Goal: Transaction & Acquisition: Purchase product/service

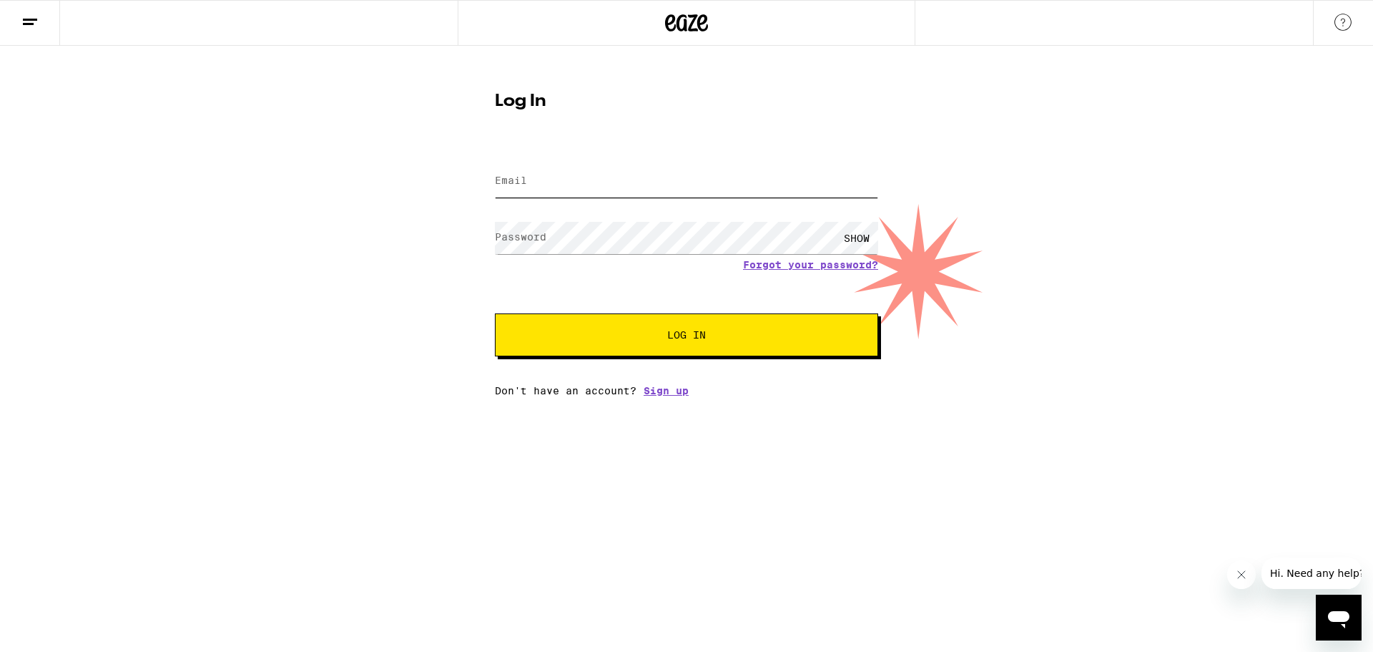
type input "[PERSON_NAME][EMAIL_ADDRESS][PERSON_NAME][DOMAIN_NAME]"
click at [668, 330] on span "Log In" at bounding box center [686, 335] width 39 height 10
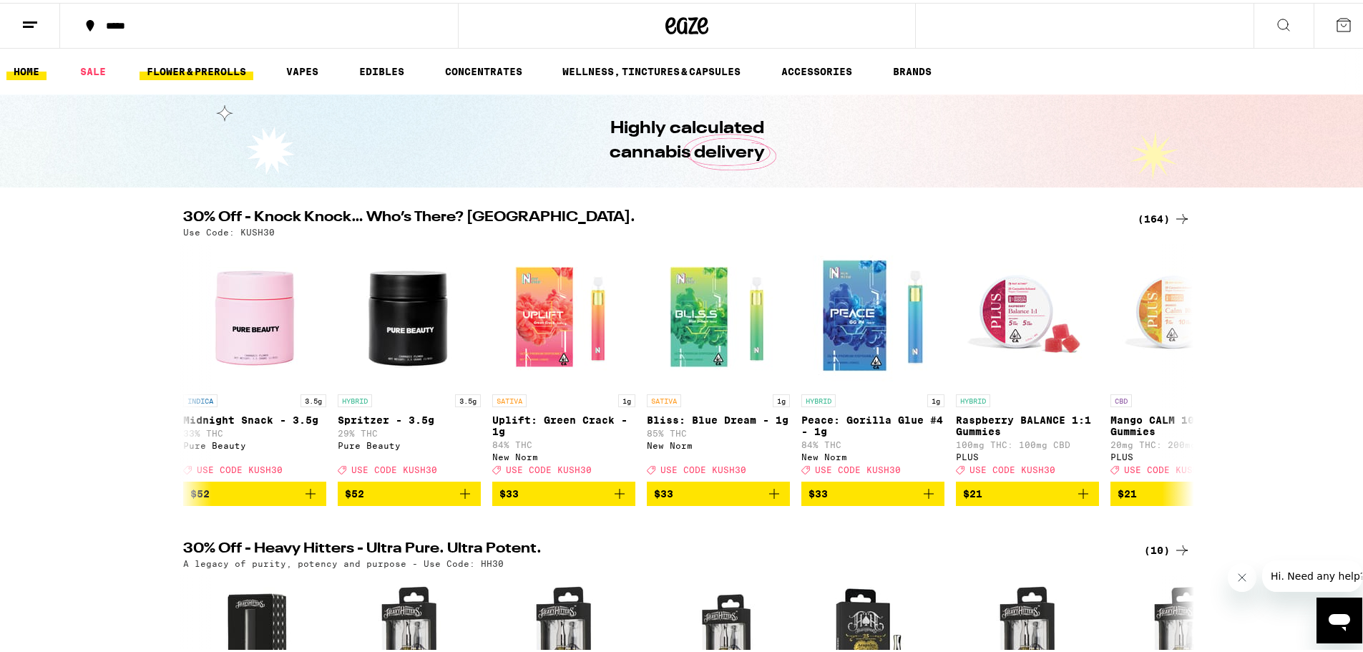
click at [229, 61] on link "FLOWER & PREROLLS" at bounding box center [196, 68] width 114 height 17
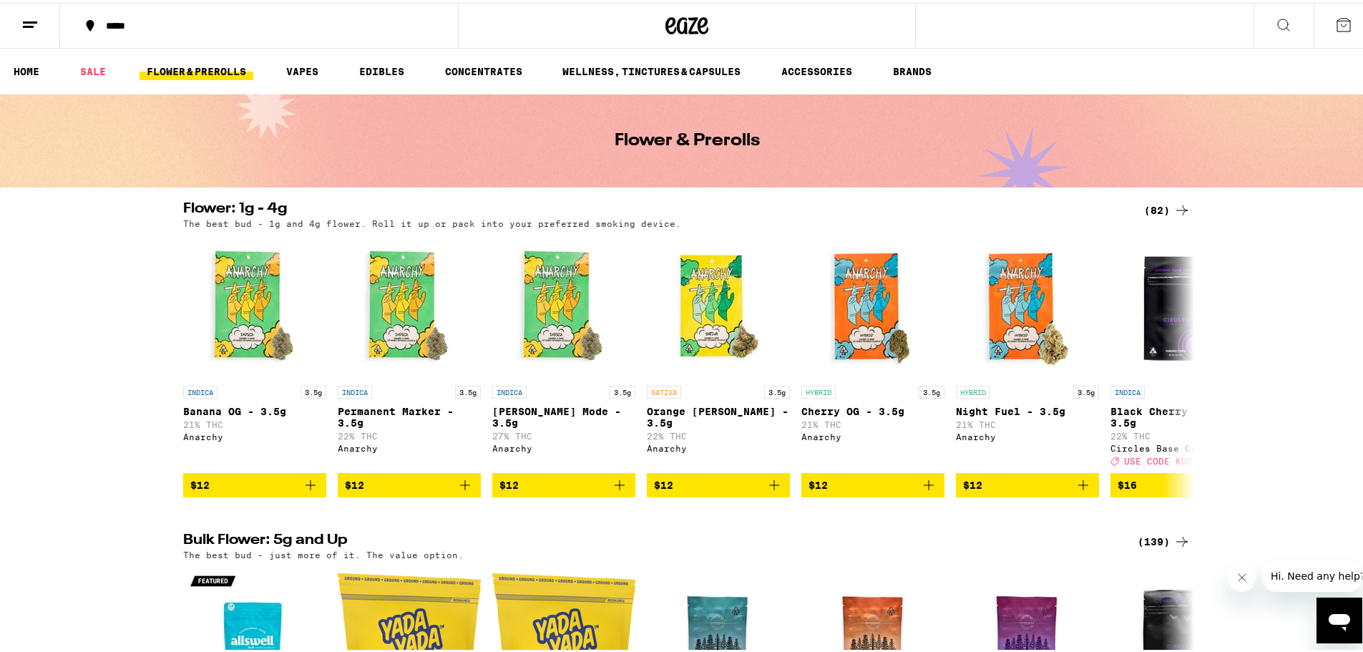
click at [111, 335] on div "Flower: 1g - 4g (82) The best bud - 1g and 4g flower. Roll it up or pack into y…" at bounding box center [686, 346] width 1373 height 295
click at [80, 76] on link "SALE" at bounding box center [93, 68] width 40 height 17
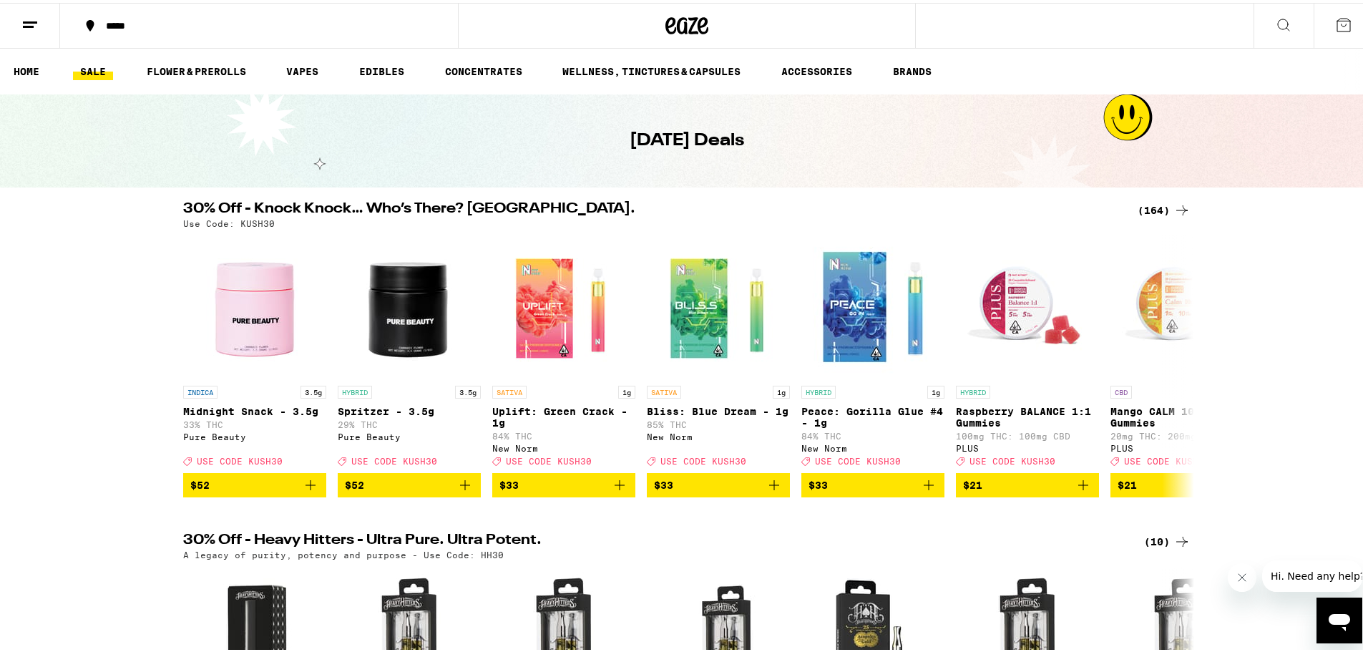
click at [1173, 203] on icon at bounding box center [1181, 207] width 17 height 17
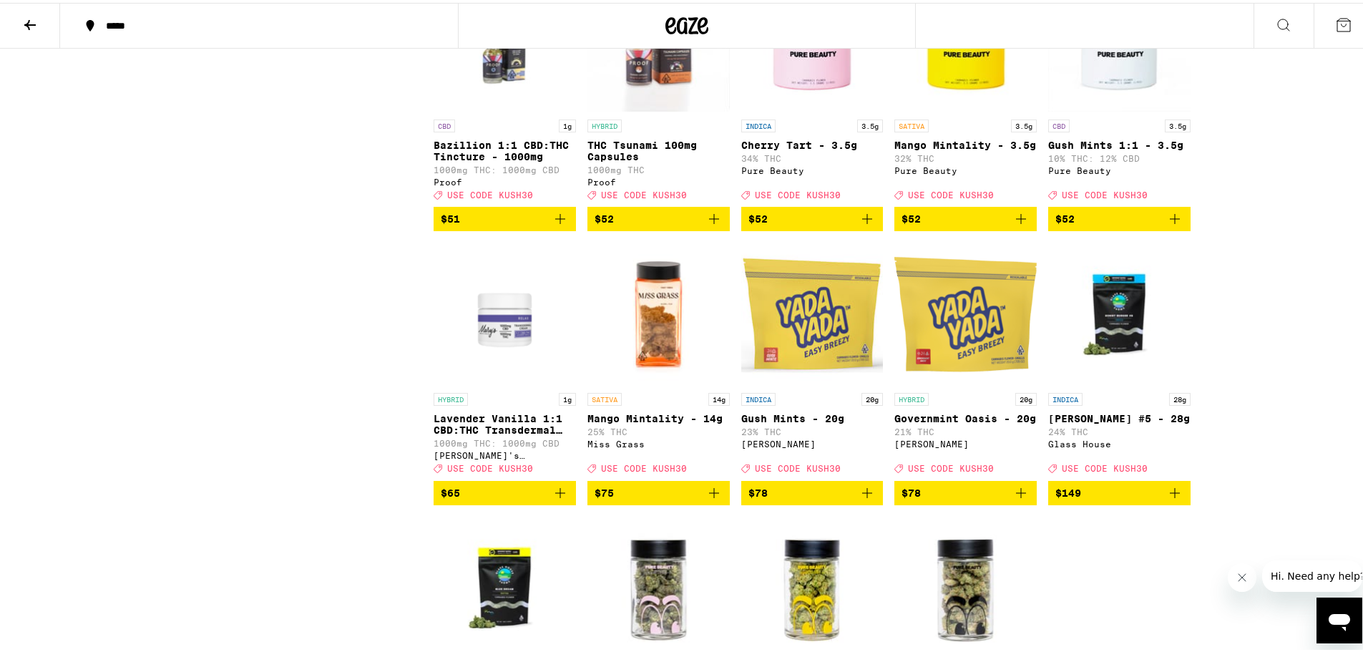
scroll to position [8440, 0]
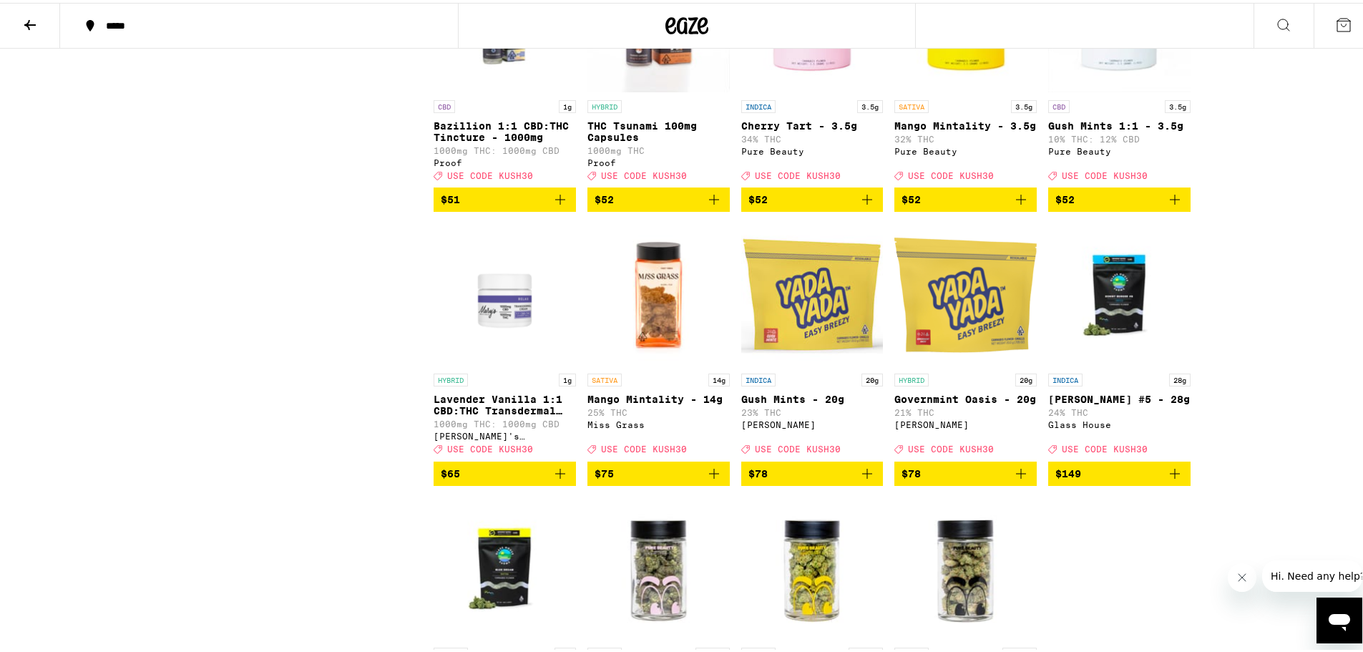
click at [865, 205] on icon "Add to bag" at bounding box center [866, 196] width 17 height 17
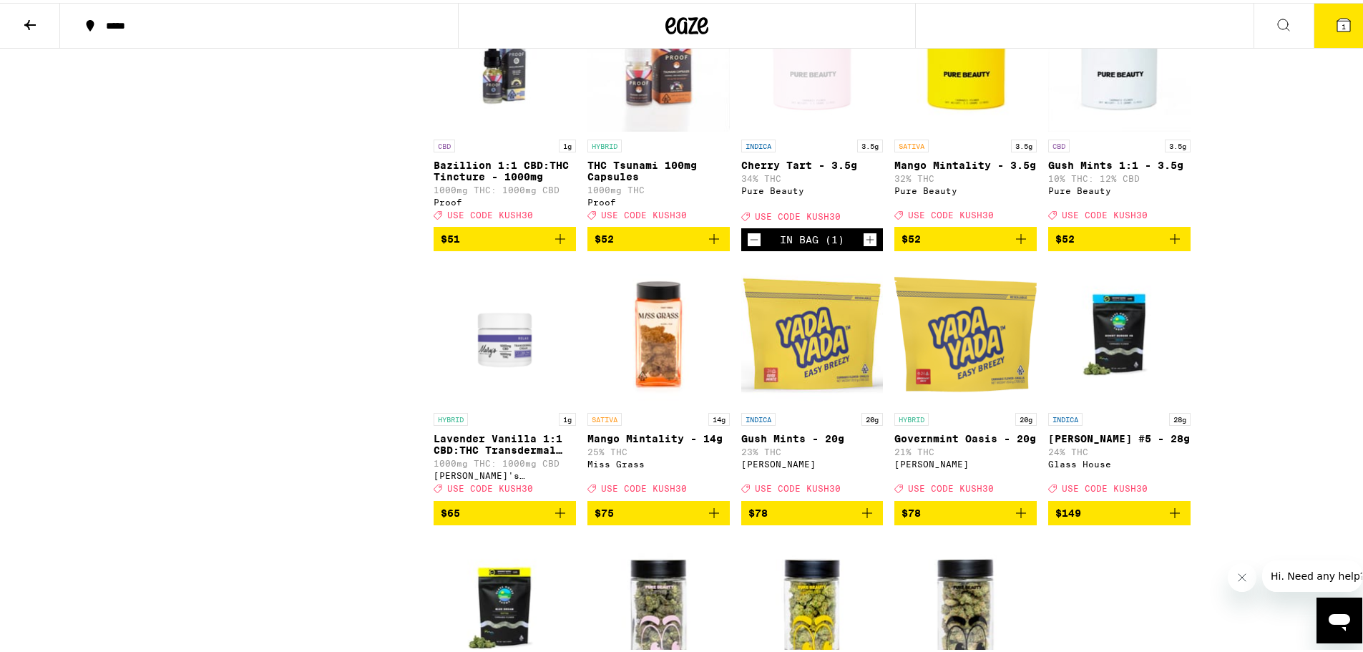
scroll to position [8369, 0]
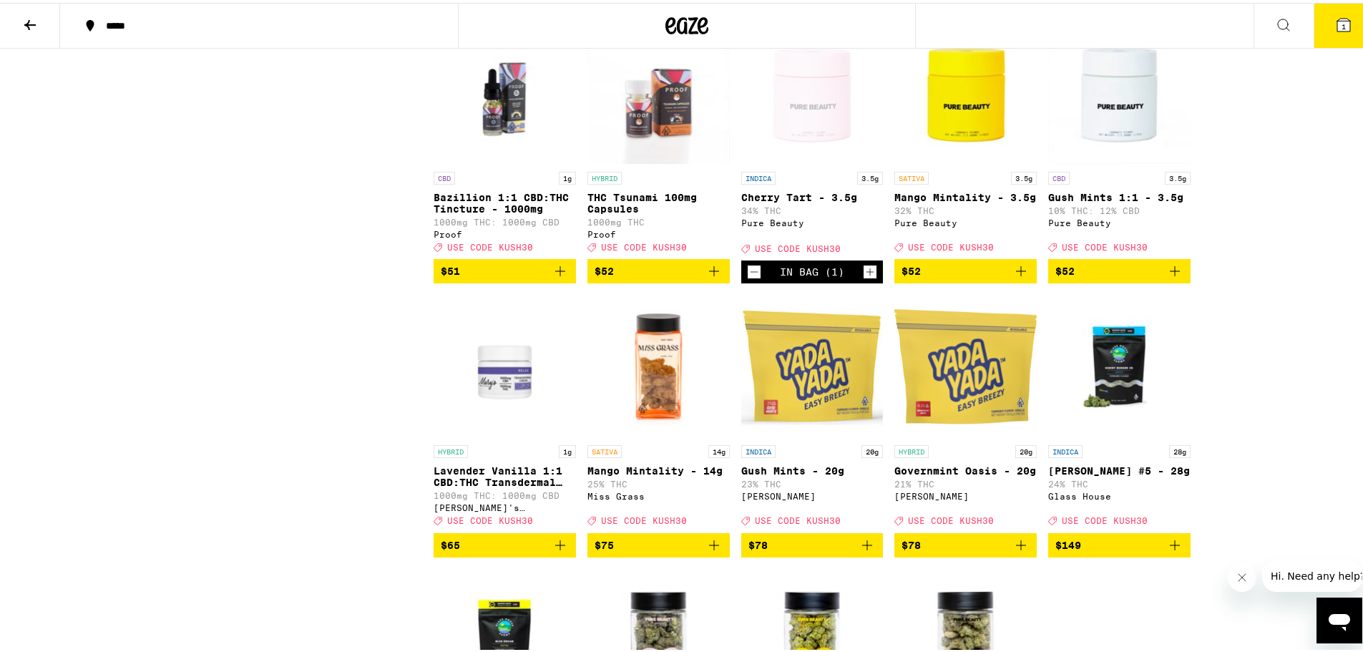
click at [1339, 14] on icon at bounding box center [1343, 22] width 17 height 17
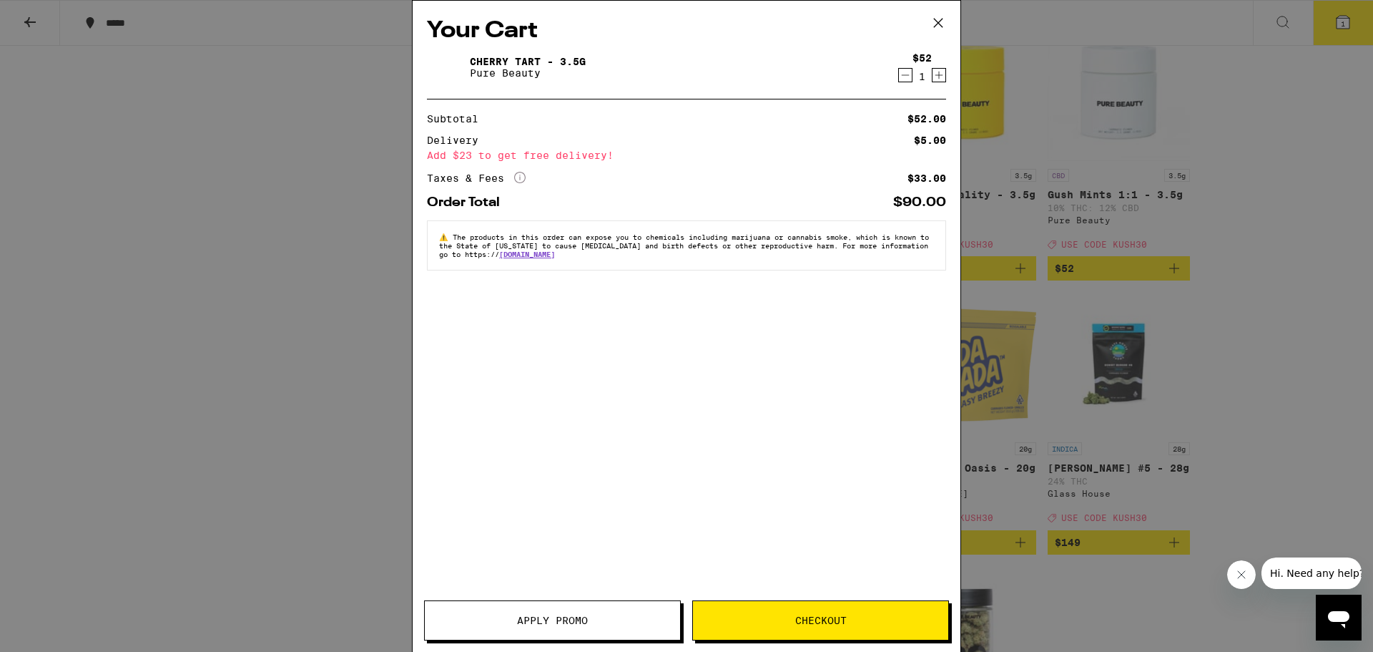
click at [634, 637] on button "Apply Promo" at bounding box center [552, 620] width 257 height 40
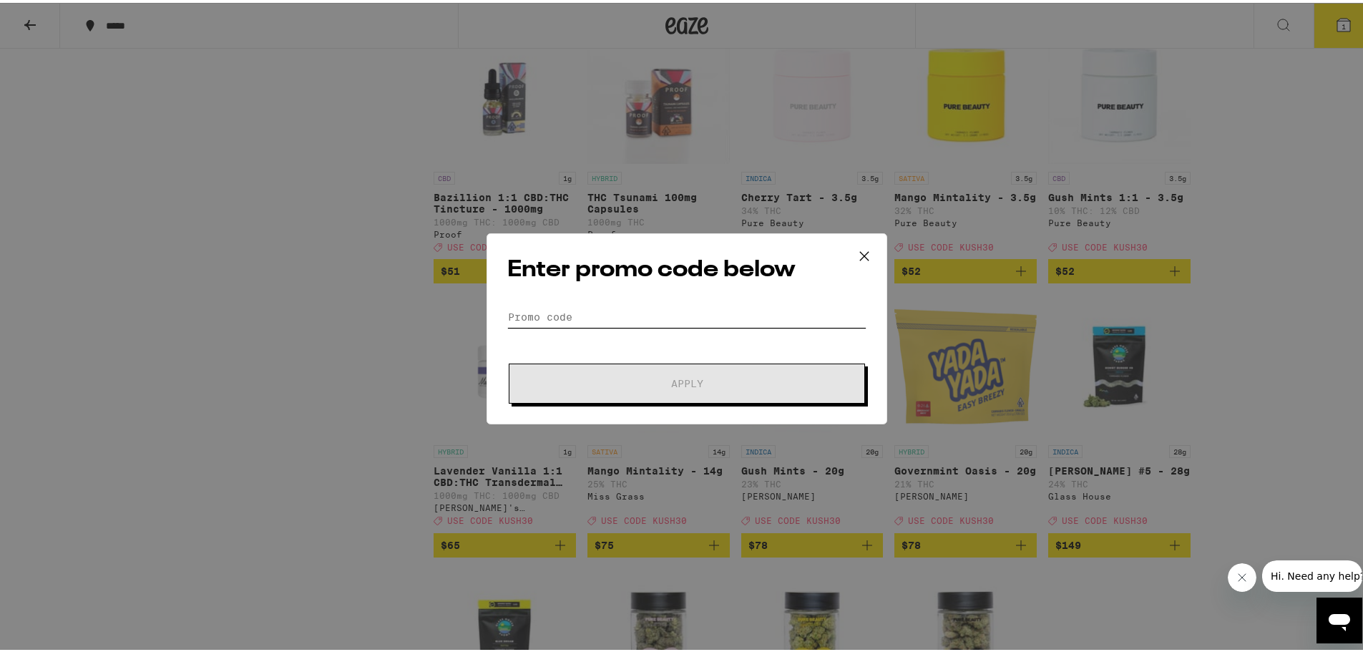
click at [566, 310] on input "Promo Code" at bounding box center [686, 313] width 359 height 21
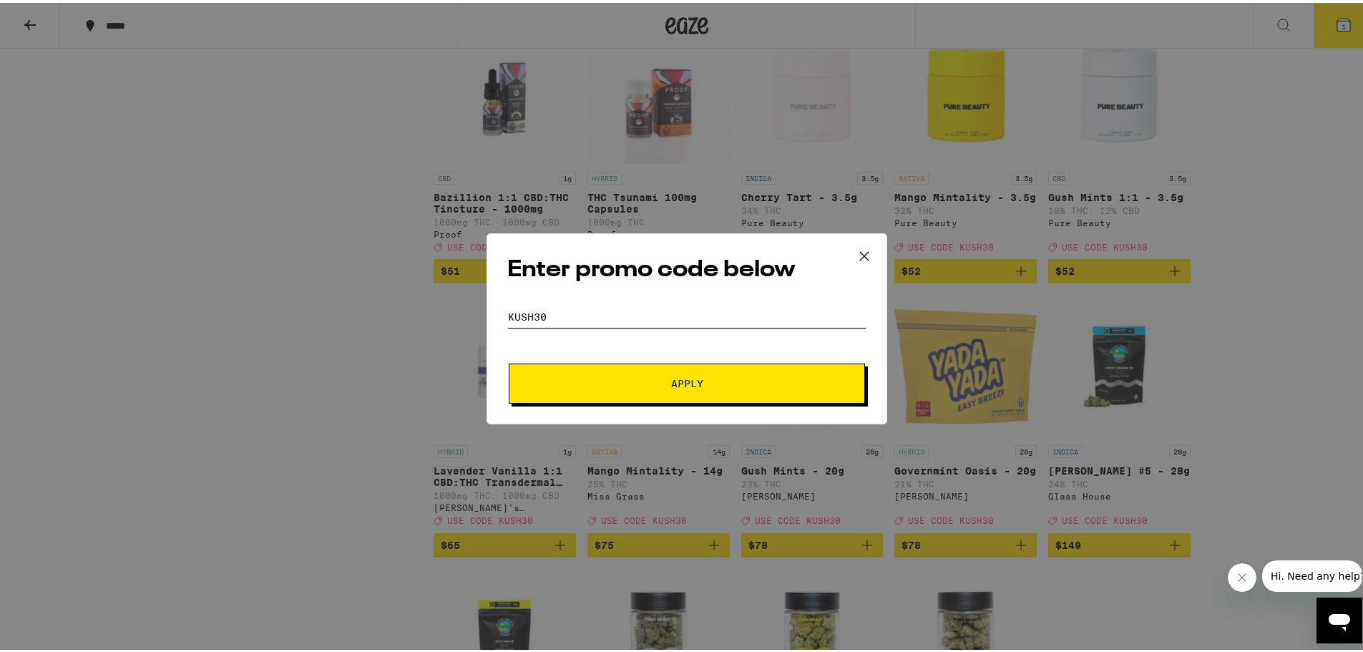
type input "kush30"
click at [509, 360] on button "Apply" at bounding box center [687, 380] width 356 height 40
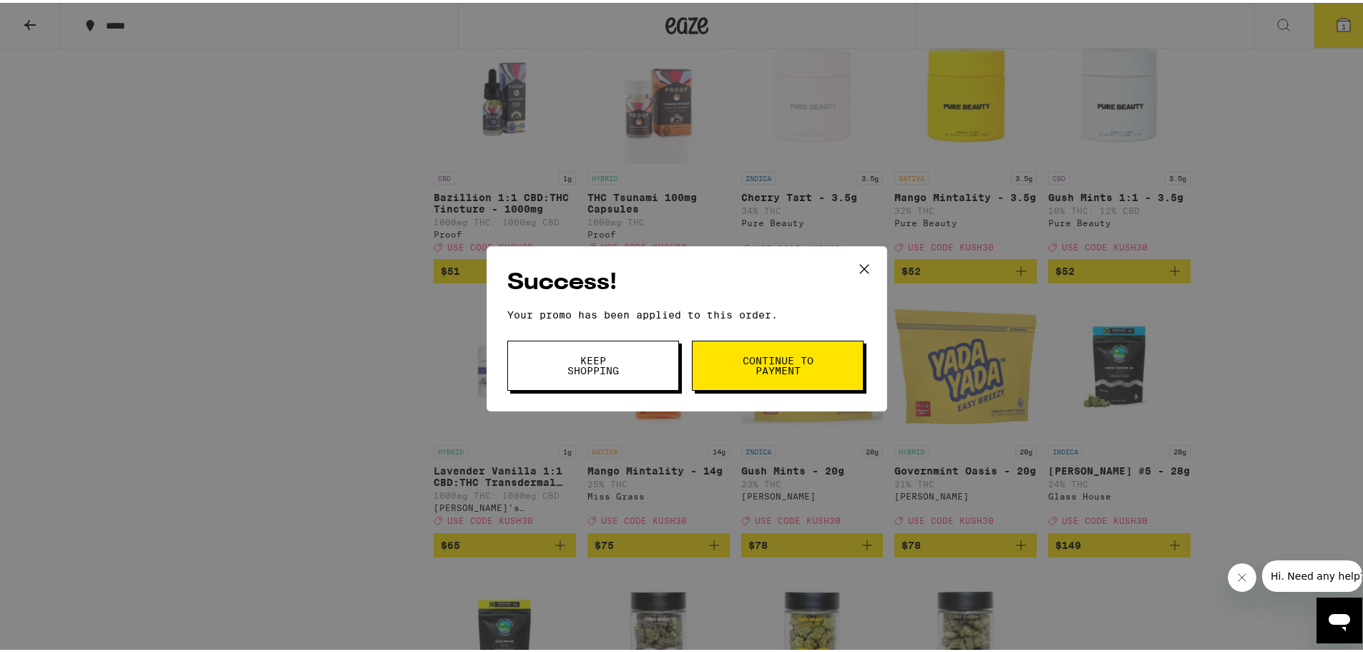
click at [822, 370] on button "Continue to payment" at bounding box center [778, 363] width 172 height 50
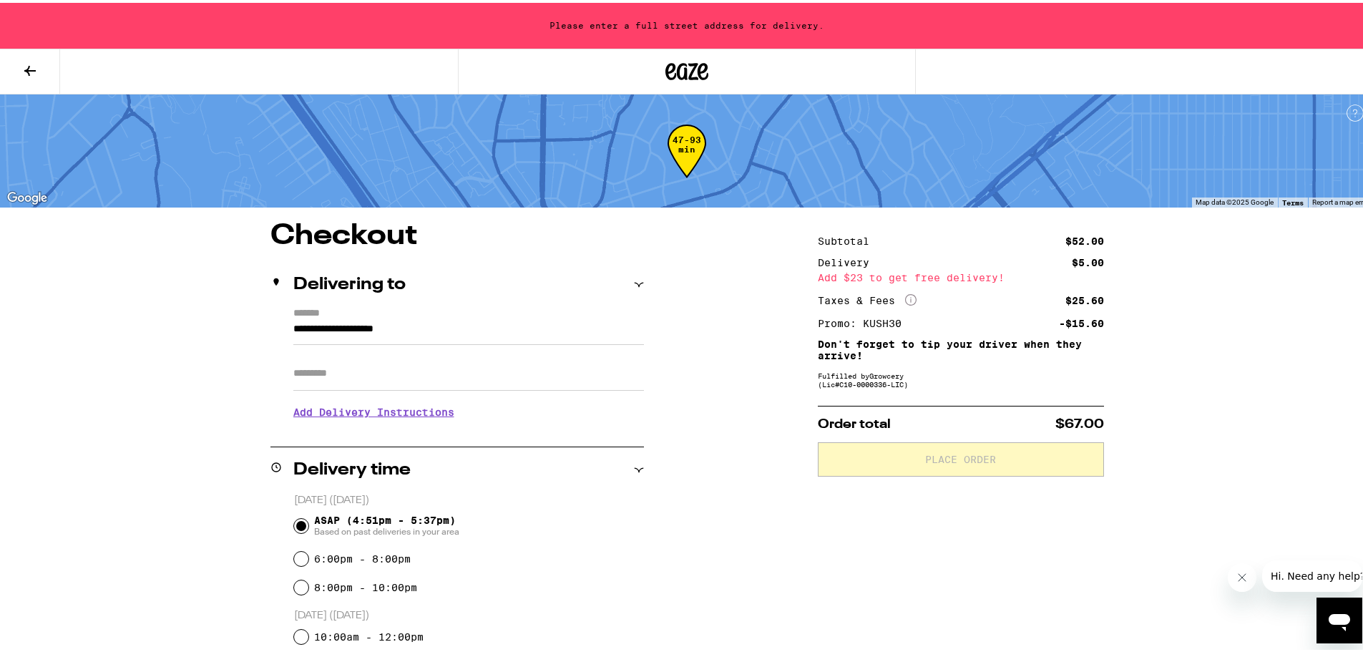
click at [378, 329] on input "**********" at bounding box center [468, 330] width 350 height 24
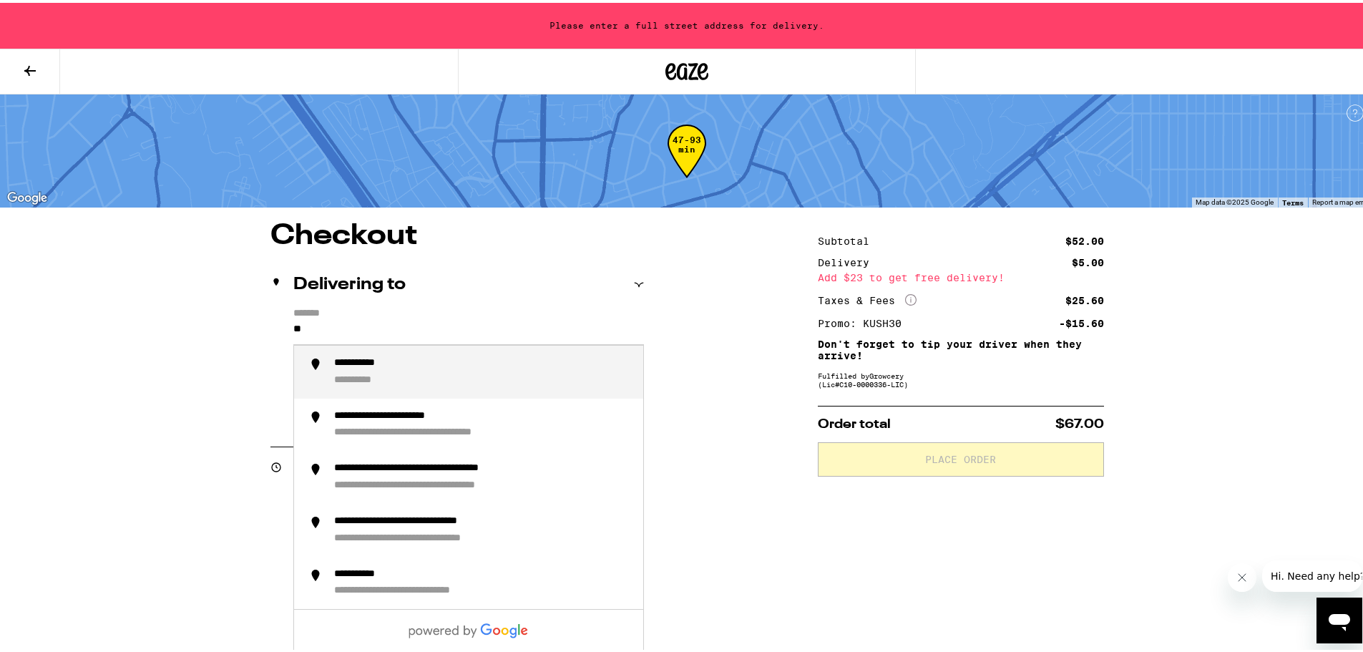
type input "*"
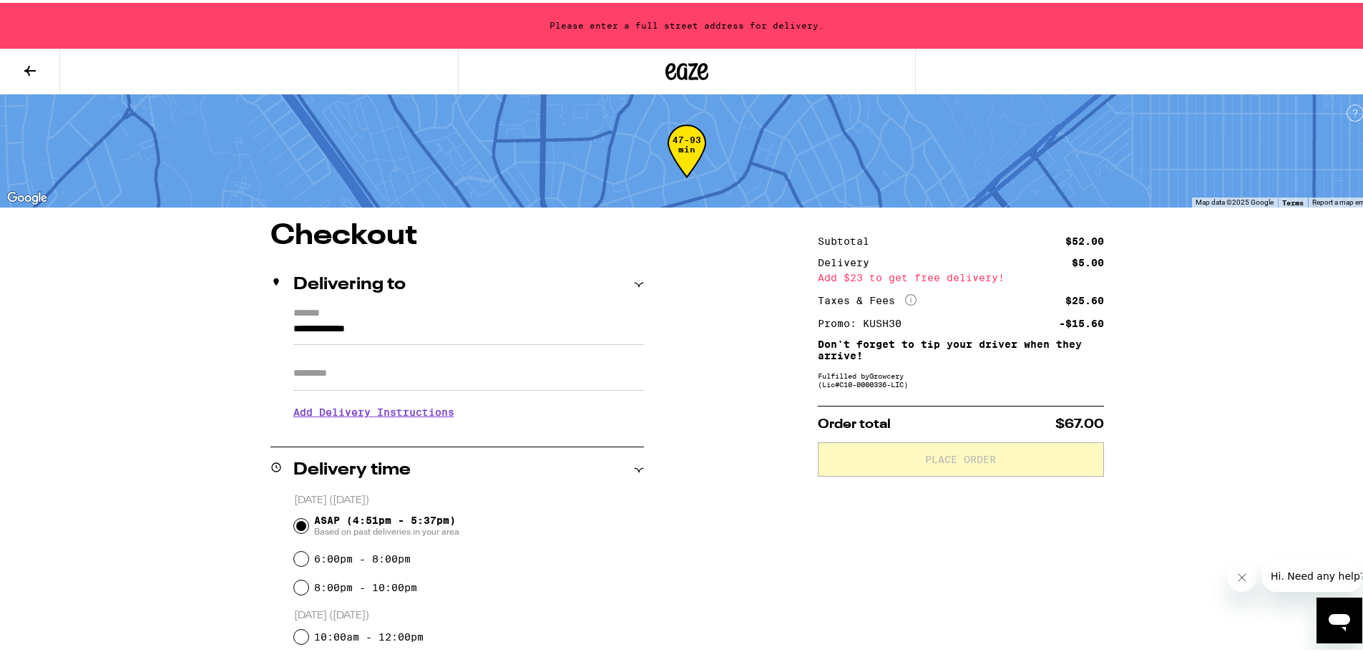
click at [426, 333] on input "**********" at bounding box center [468, 330] width 350 height 24
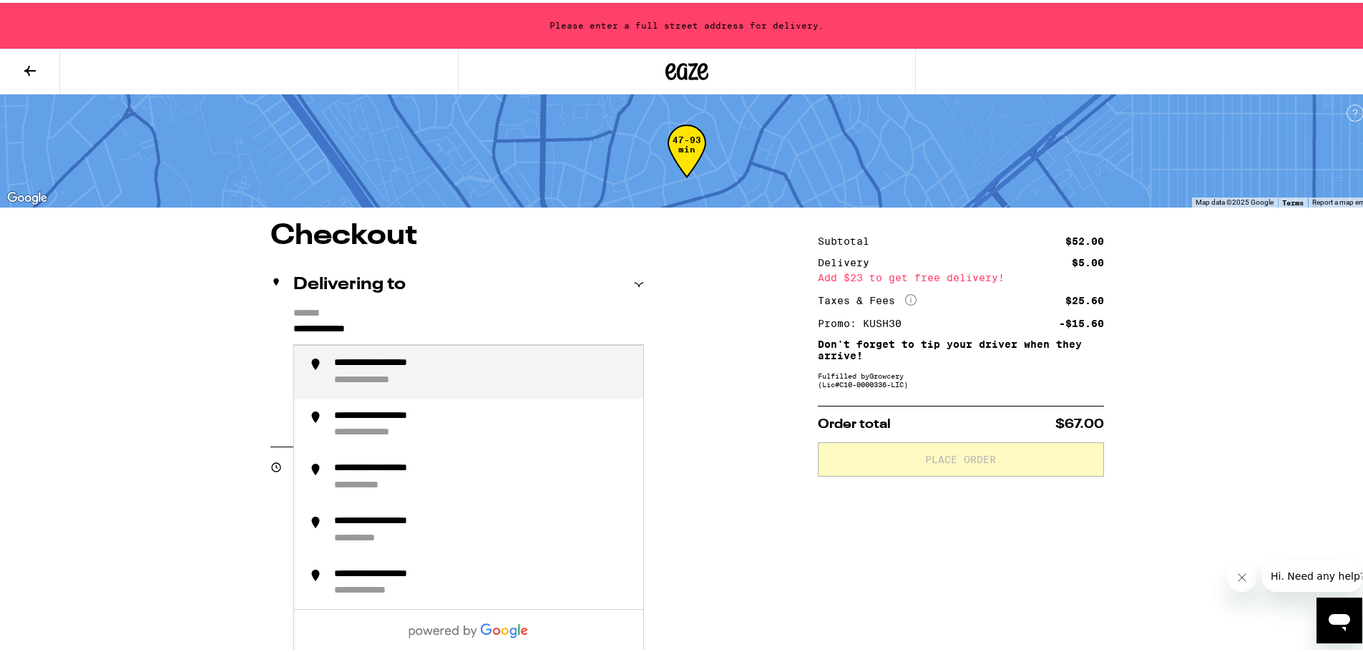
click at [446, 355] on li "**********" at bounding box center [468, 369] width 349 height 53
type input "**********"
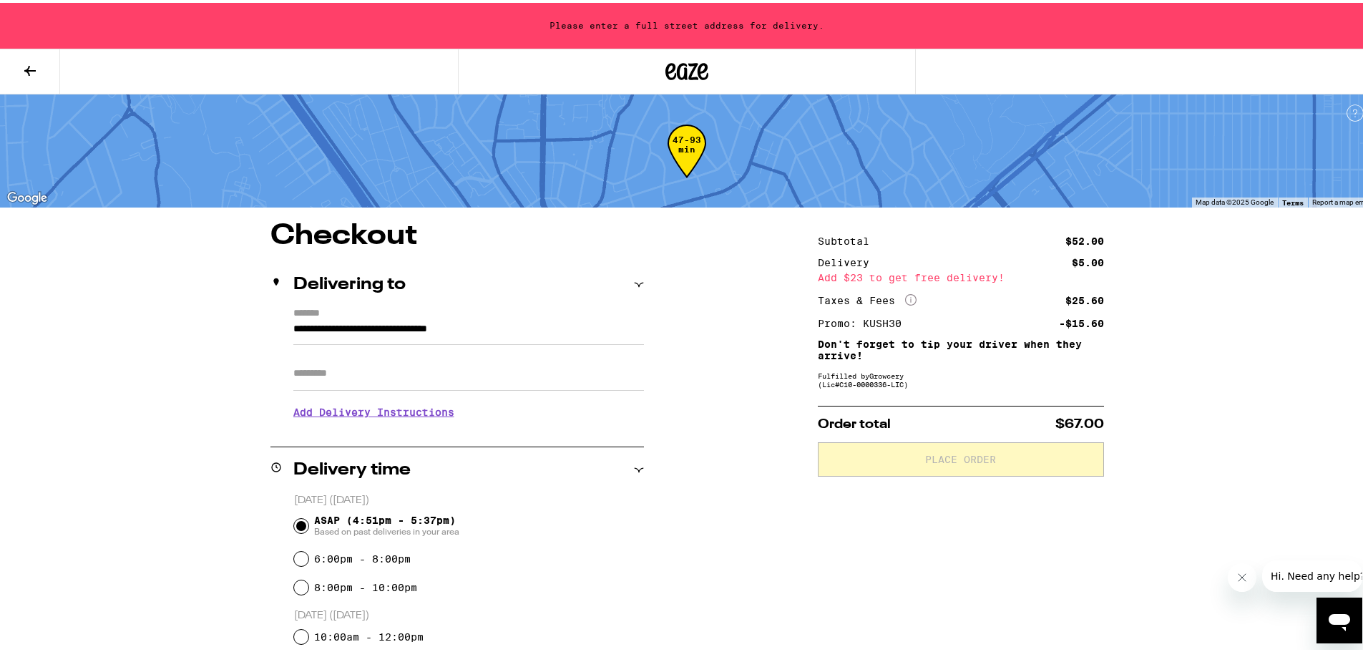
click at [446, 365] on input "Apt/Suite" at bounding box center [468, 370] width 350 height 34
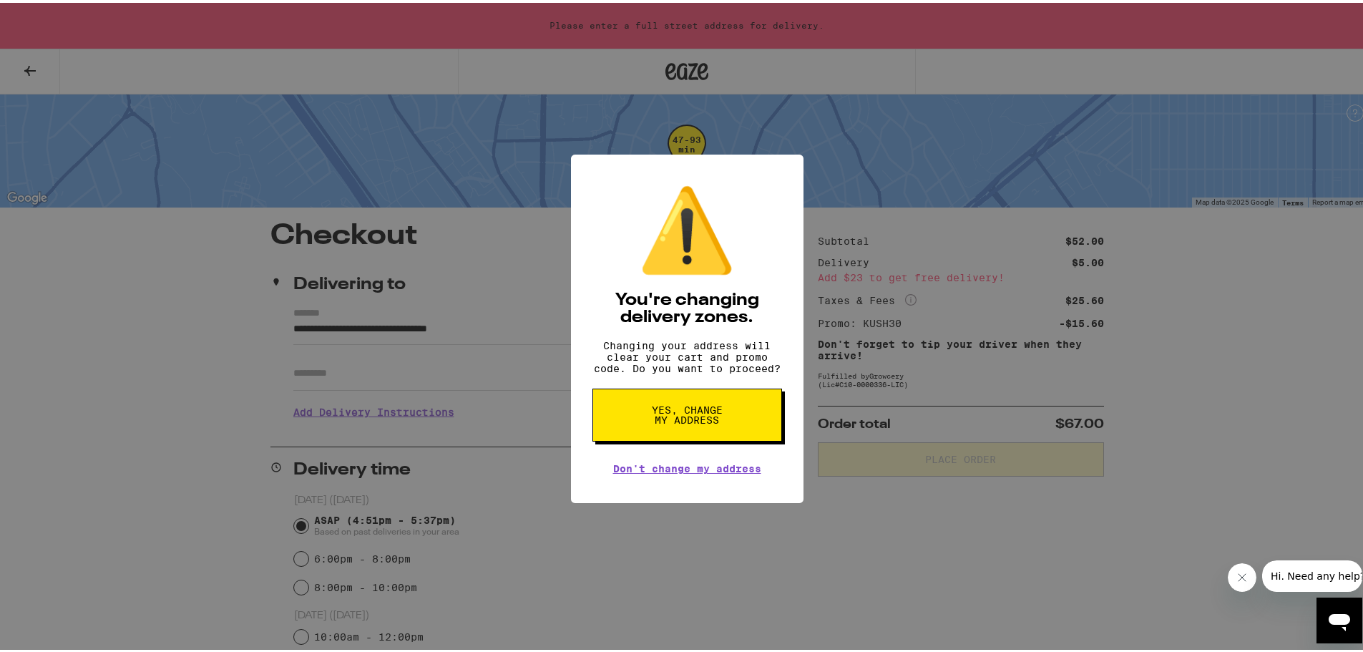
type input "*"
click at [699, 436] on button "Yes, change my address" at bounding box center [687, 412] width 190 height 53
type input "**********"
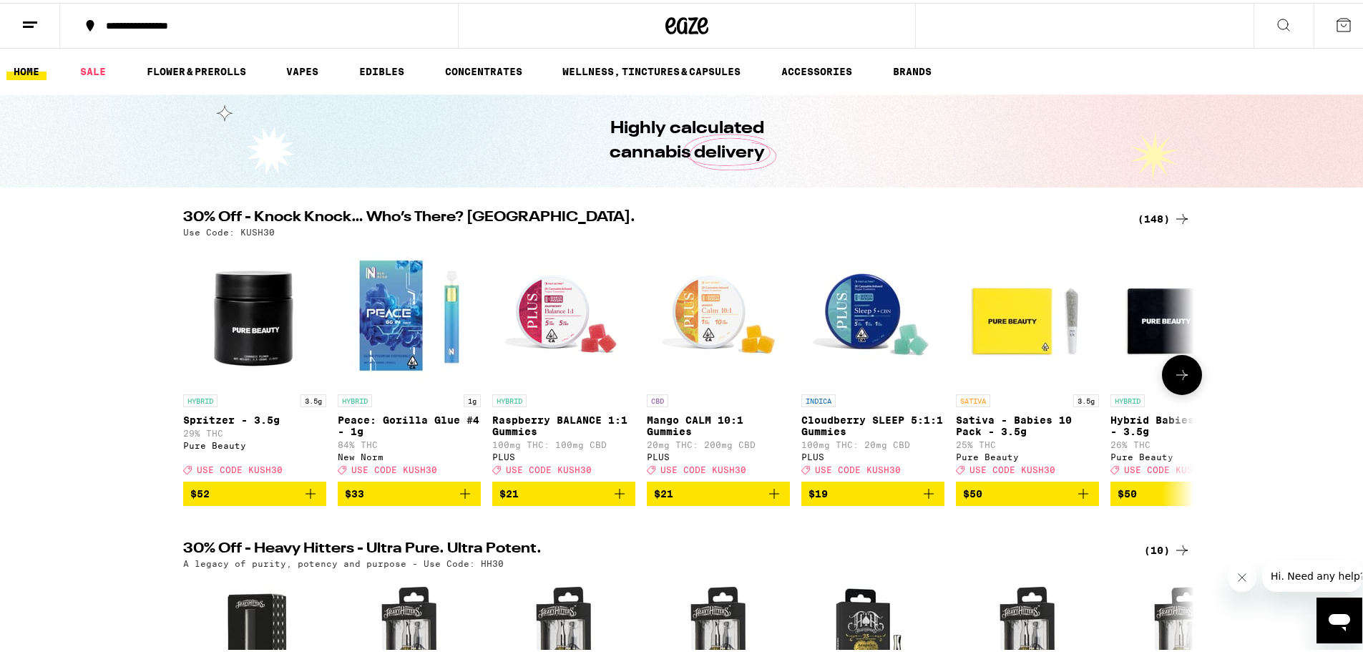
click at [305, 496] on icon "Add to bag" at bounding box center [310, 491] width 10 height 10
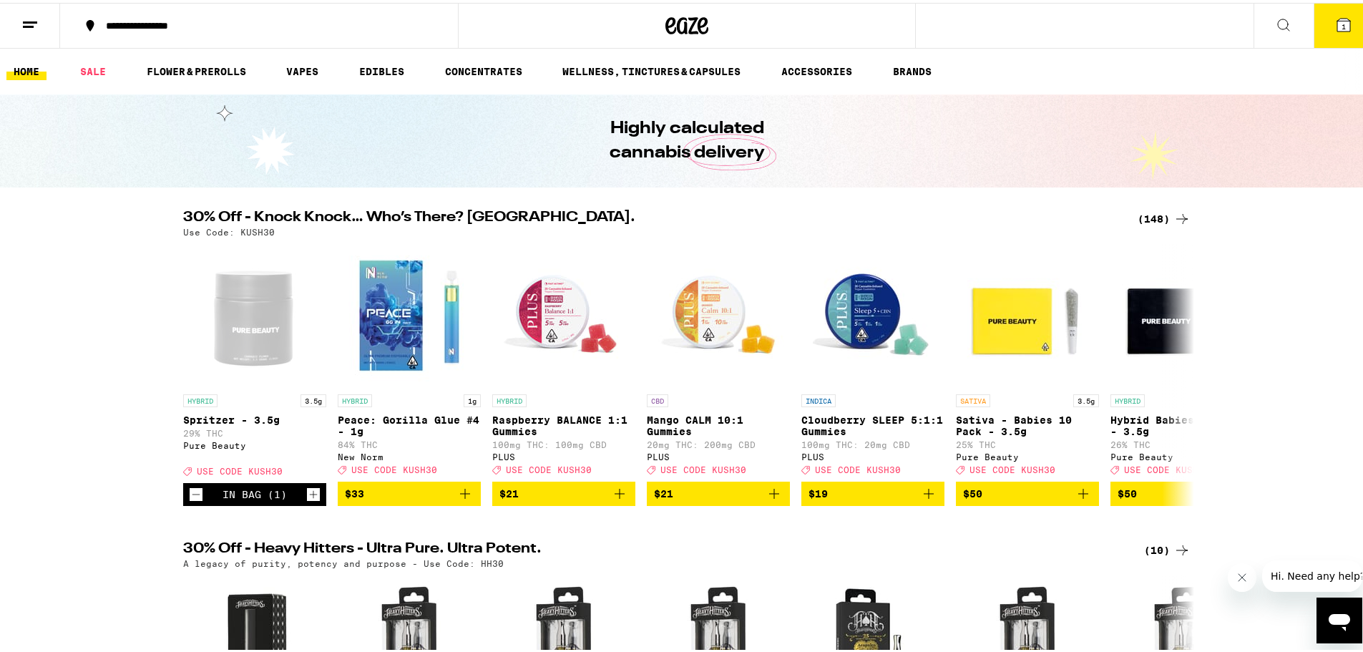
click at [1335, 24] on icon at bounding box center [1343, 22] width 17 height 17
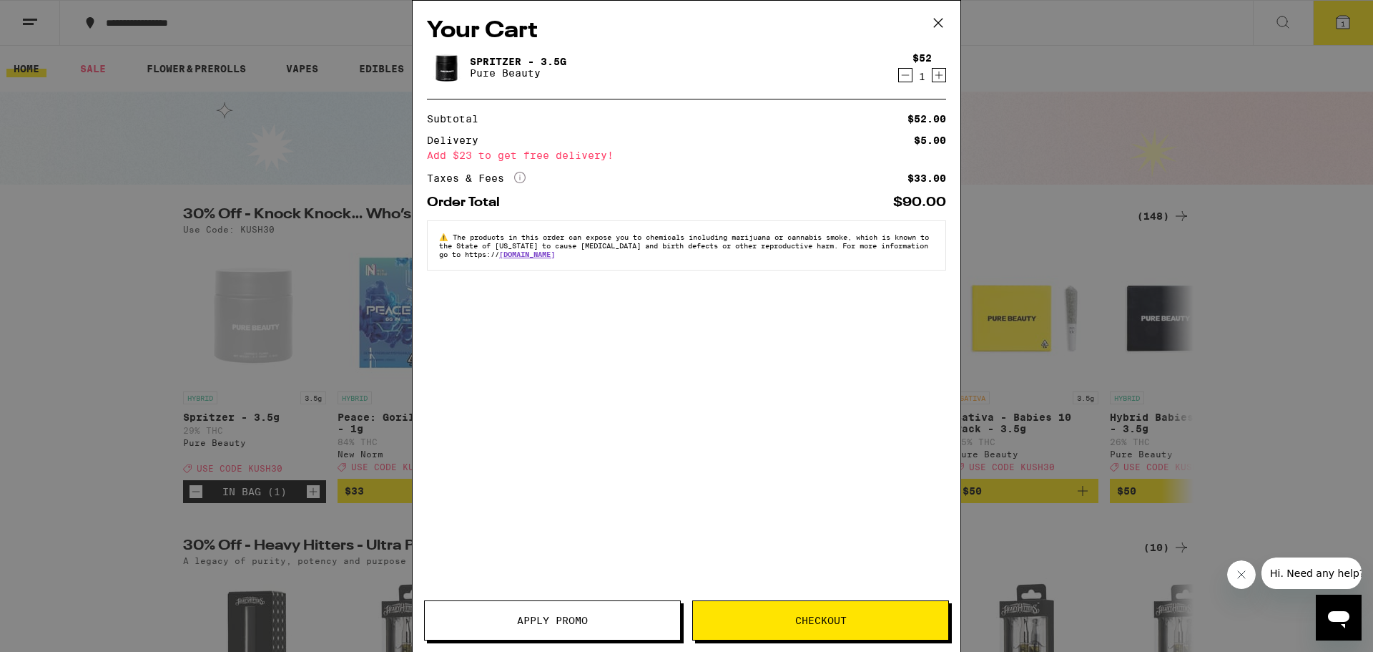
click at [526, 622] on span "Apply Promo" at bounding box center [552, 620] width 71 height 10
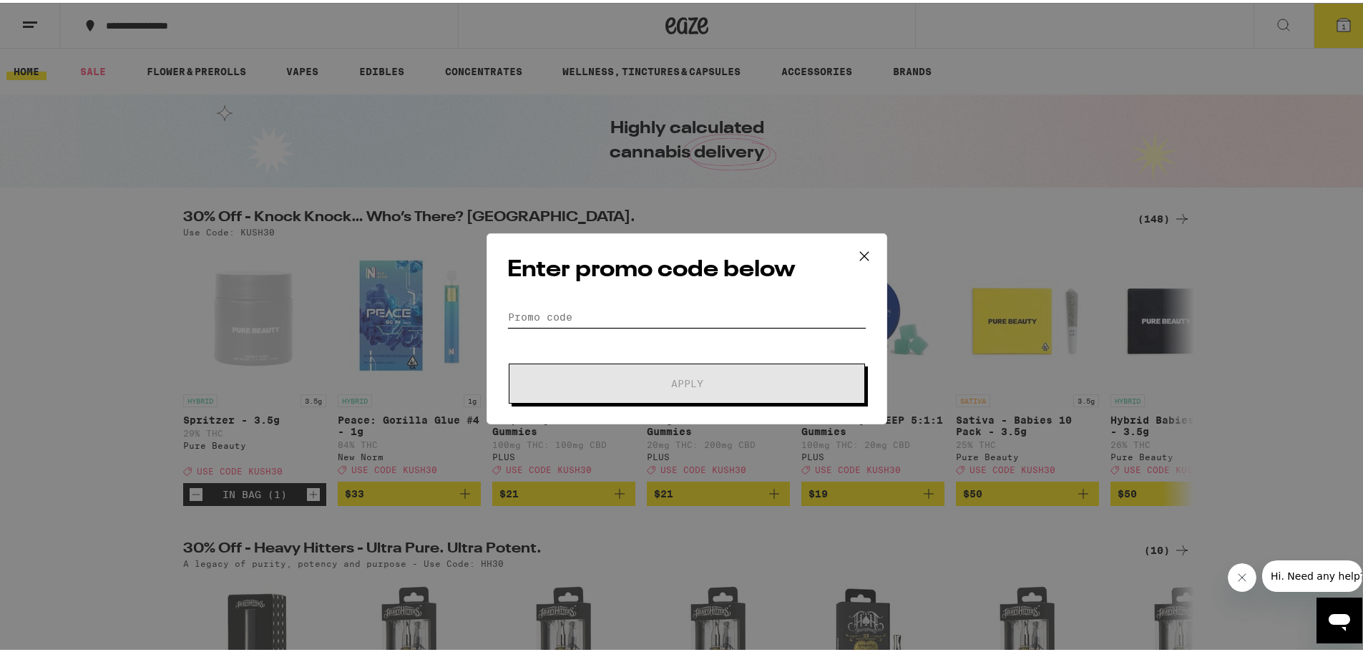
click at [602, 316] on input "Promo Code" at bounding box center [686, 313] width 359 height 21
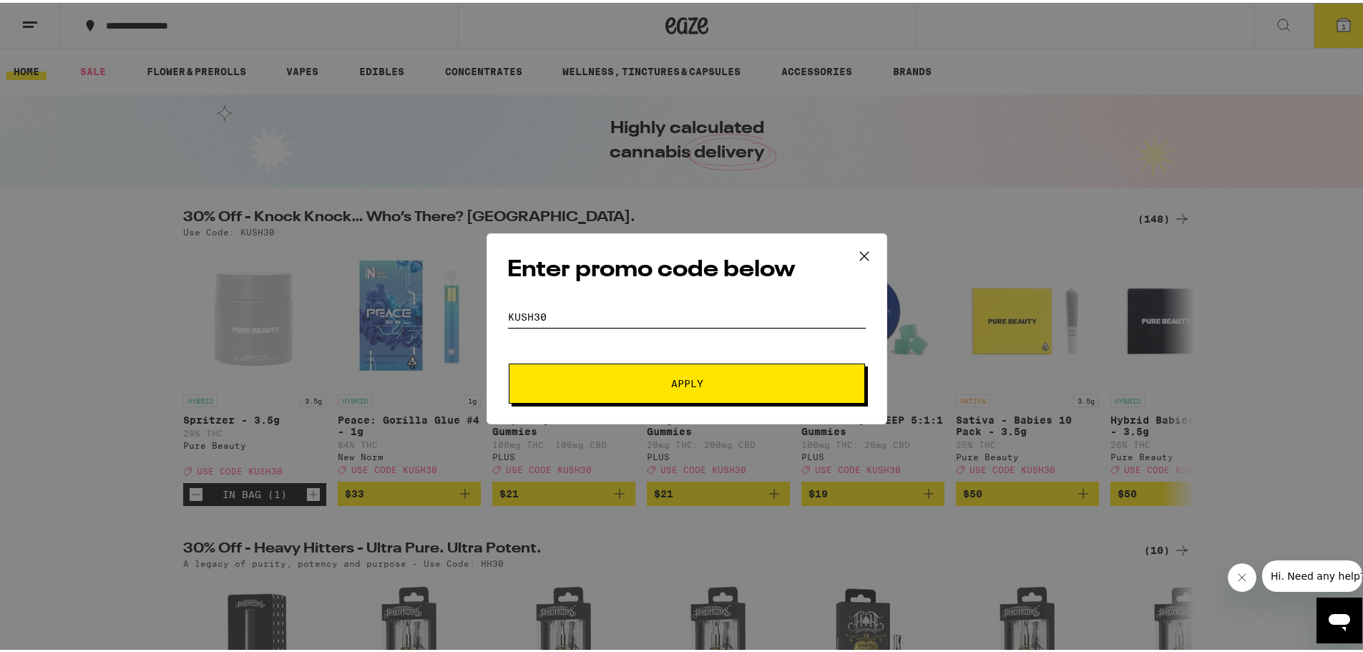
type input "Kush30"
click at [509, 360] on button "Apply" at bounding box center [687, 380] width 356 height 40
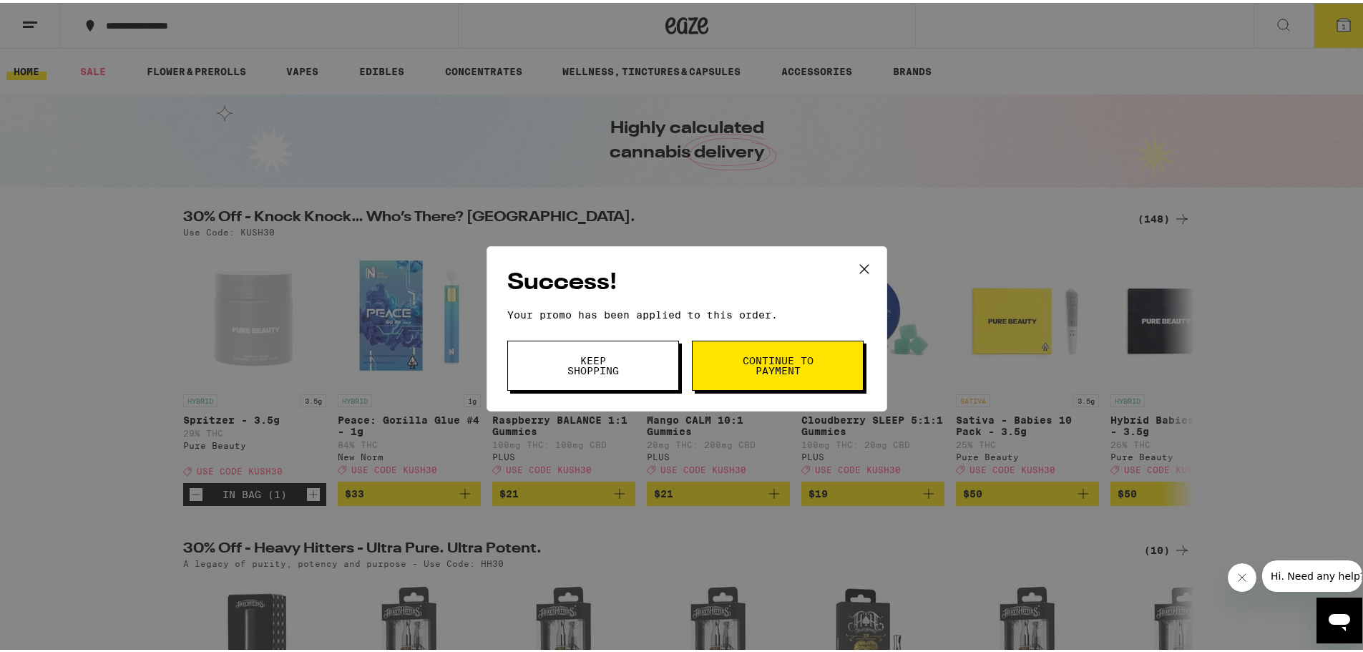
click at [824, 355] on button "Continue to payment" at bounding box center [778, 363] width 172 height 50
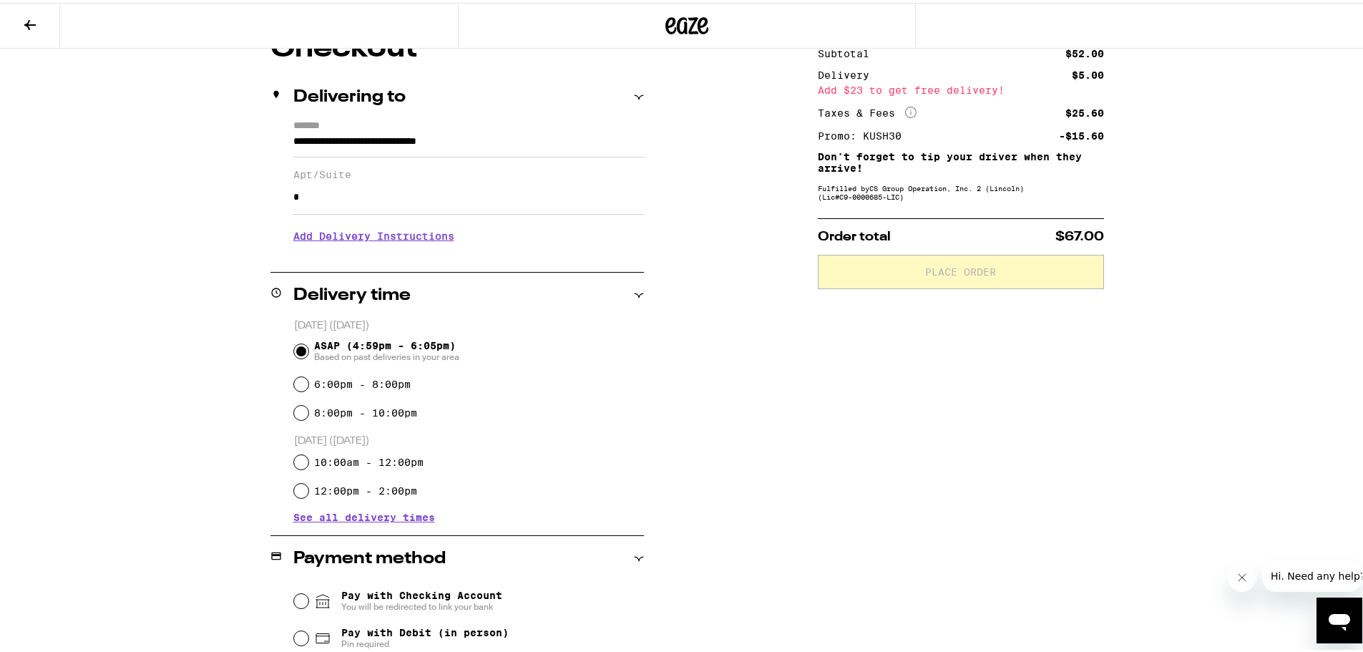
scroll to position [143, 0]
click at [962, 383] on div "Subtotal $52.00 Delivery $5.00 Add $23 to get free delivery! Taxes & Fees More …" at bounding box center [961, 413] width 286 height 767
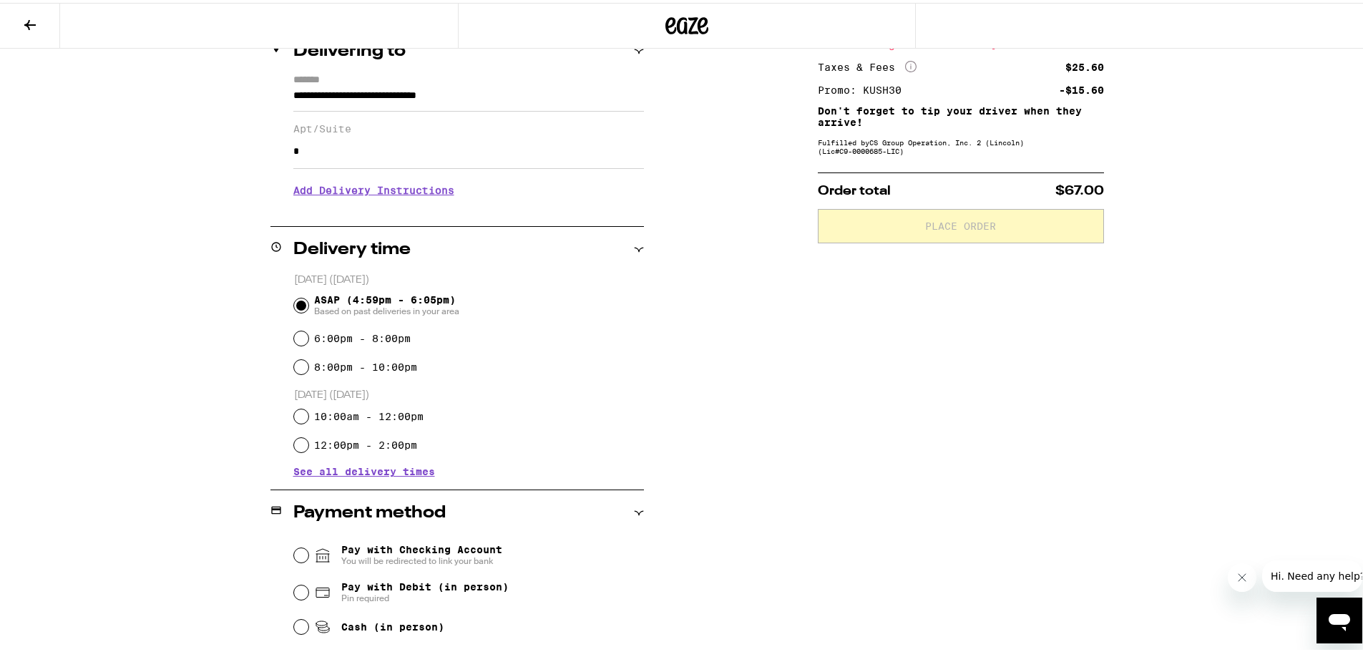
scroll to position [2, 0]
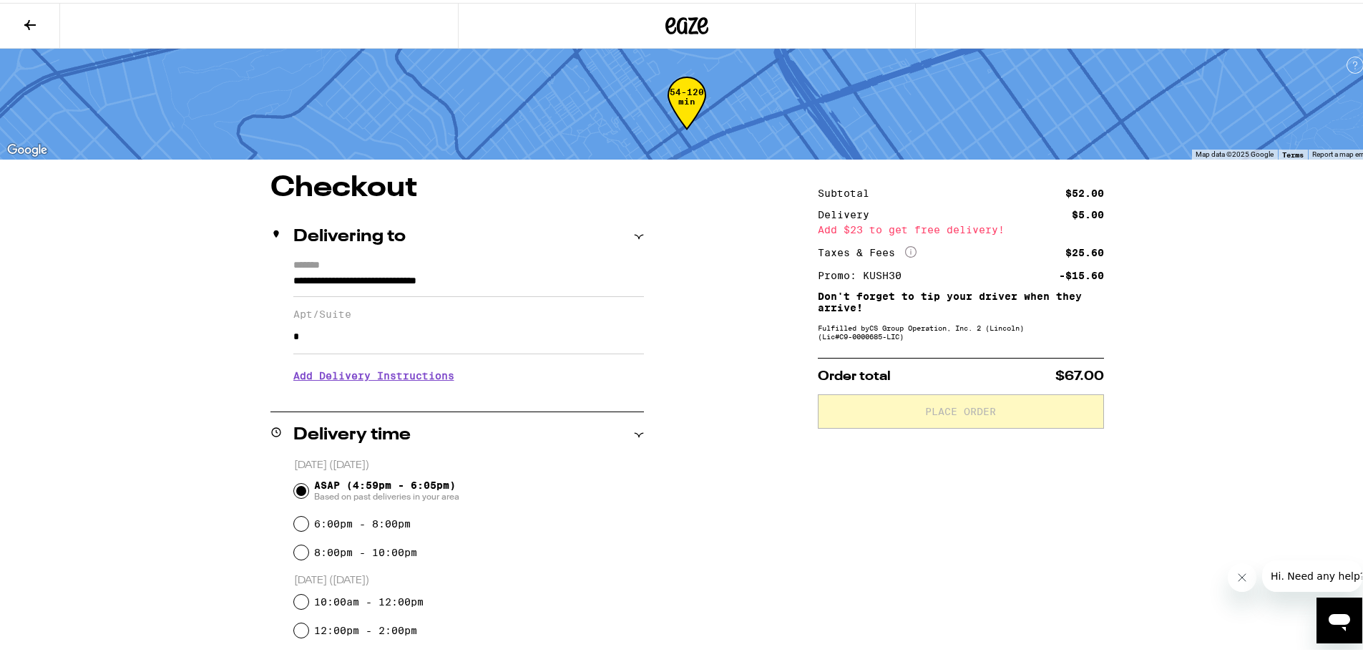
click at [1242, 318] on div "**********" at bounding box center [686, 468] width 1373 height 940
click at [174, 401] on div "**********" at bounding box center [687, 554] width 1030 height 767
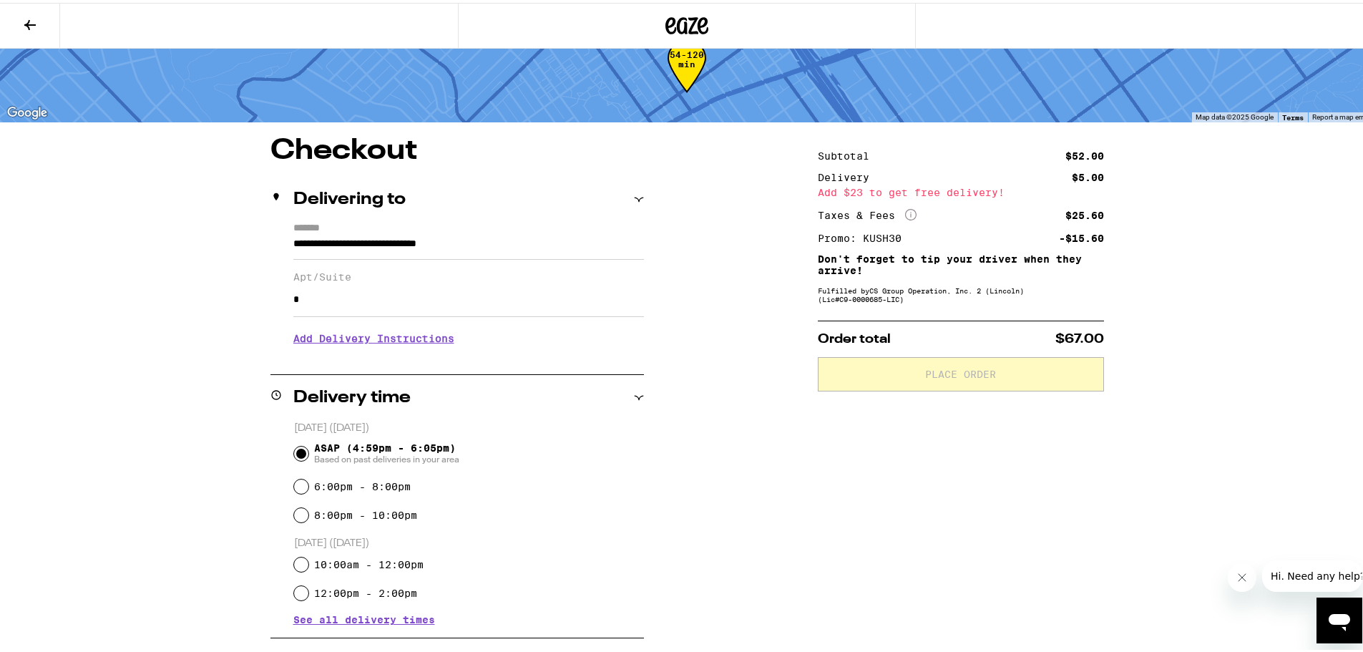
scroll to position [72, 0]
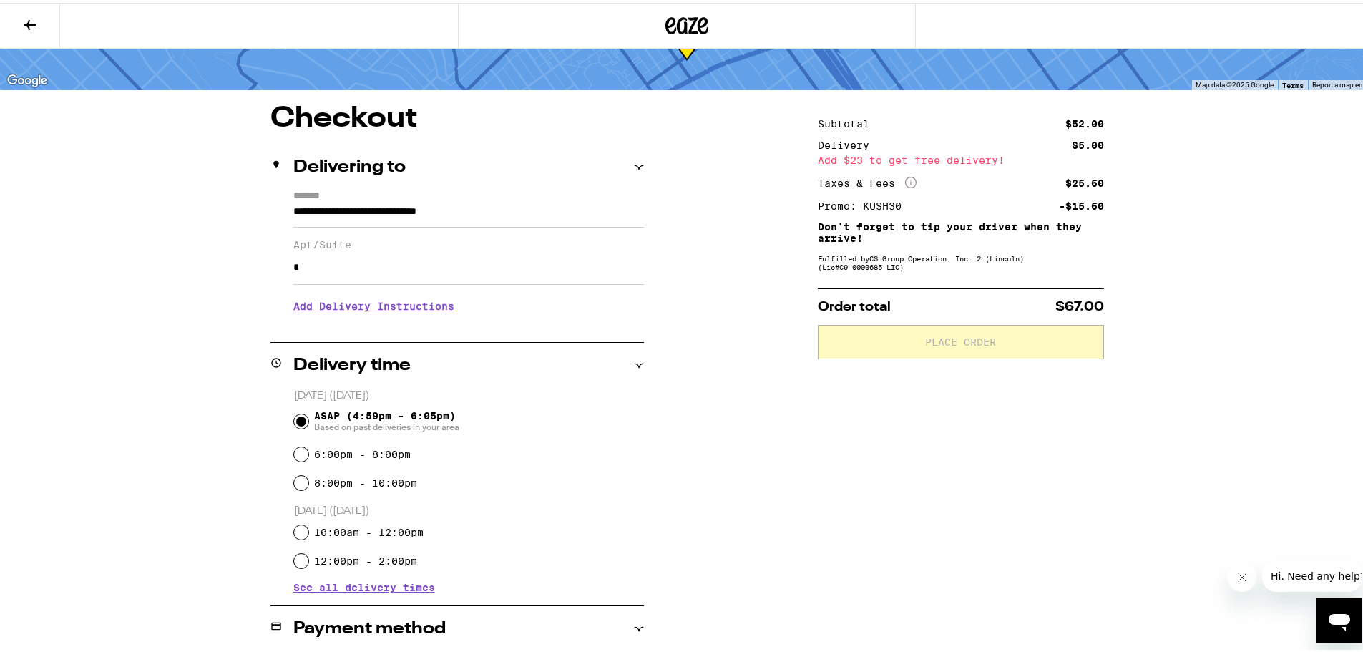
drag, startPoint x: 1026, startPoint y: 553, endPoint x: 772, endPoint y: 436, distance: 279.7
click at [772, 436] on div "**********" at bounding box center [687, 485] width 1030 height 767
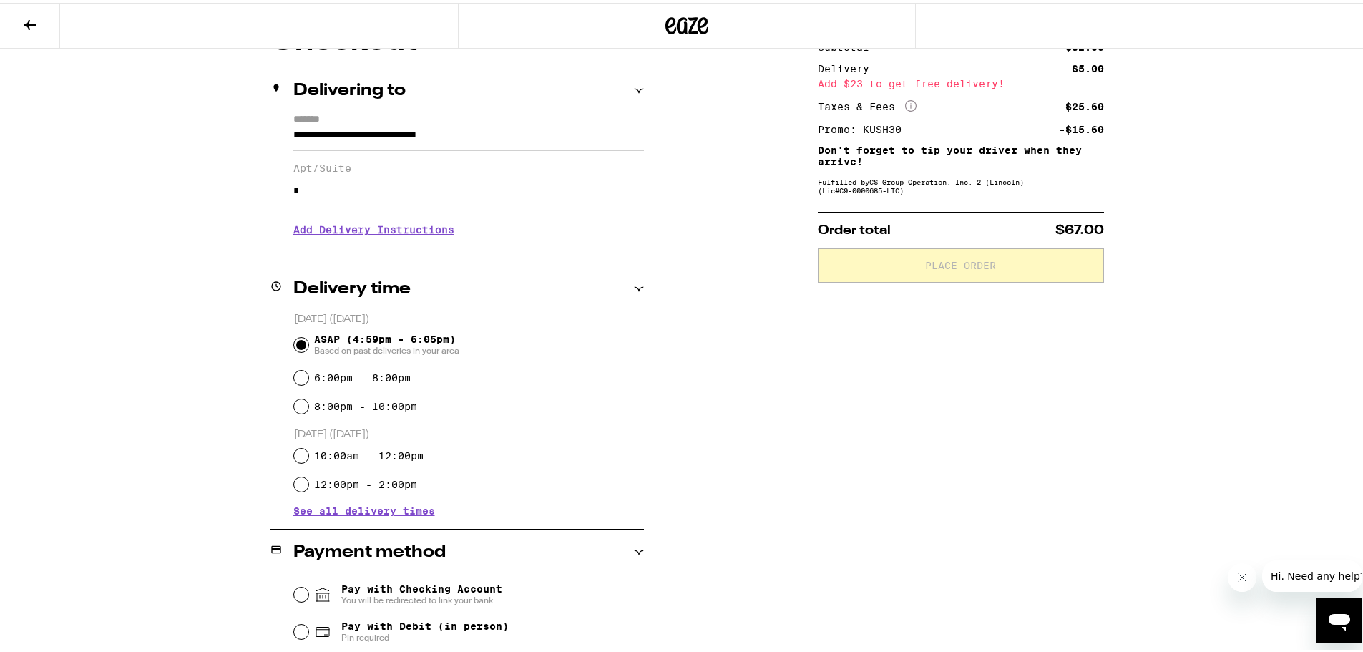
scroll to position [215, 0]
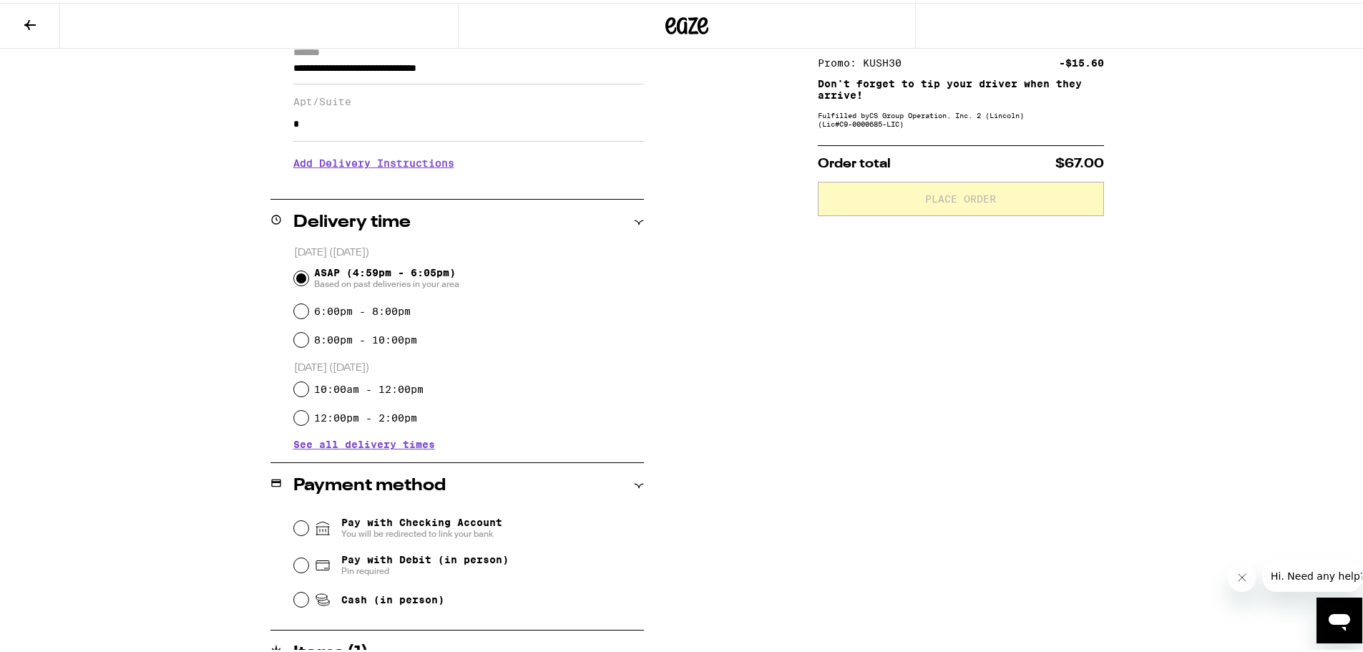
click at [401, 602] on span "Cash (in person)" at bounding box center [392, 596] width 103 height 11
click at [308, 602] on input "Cash (in person)" at bounding box center [301, 596] width 14 height 14
radio input "true"
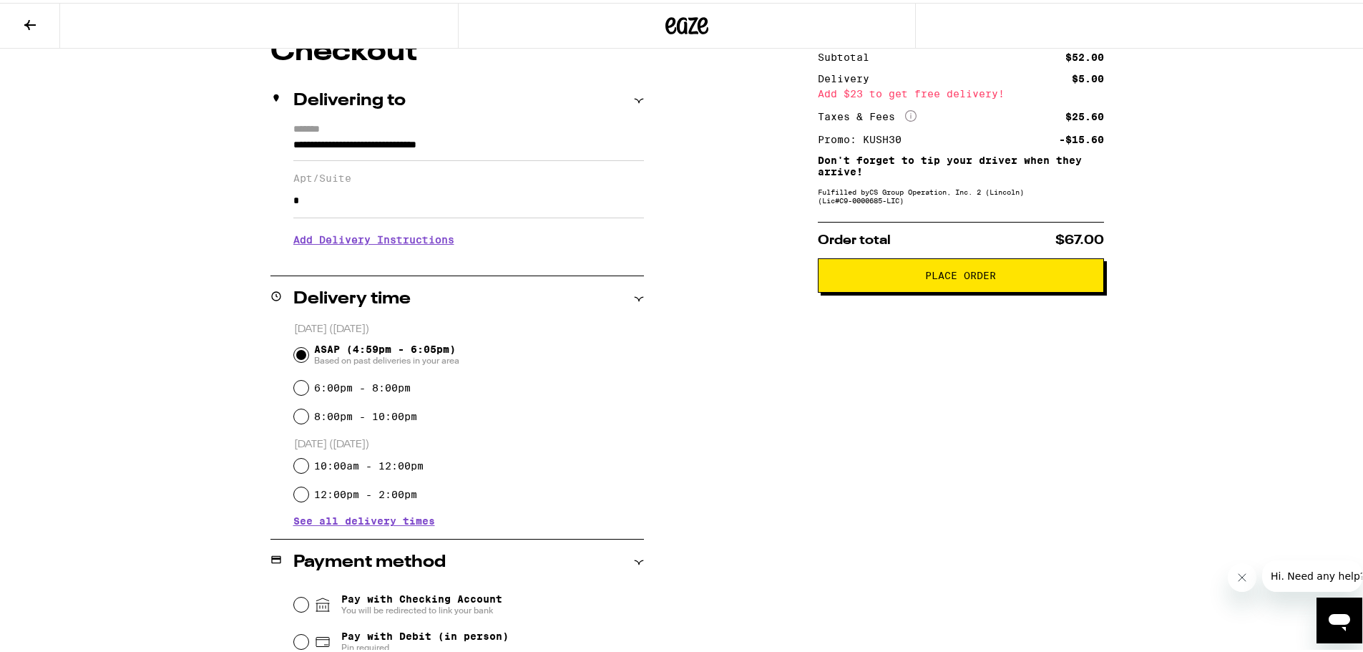
scroll to position [0, 0]
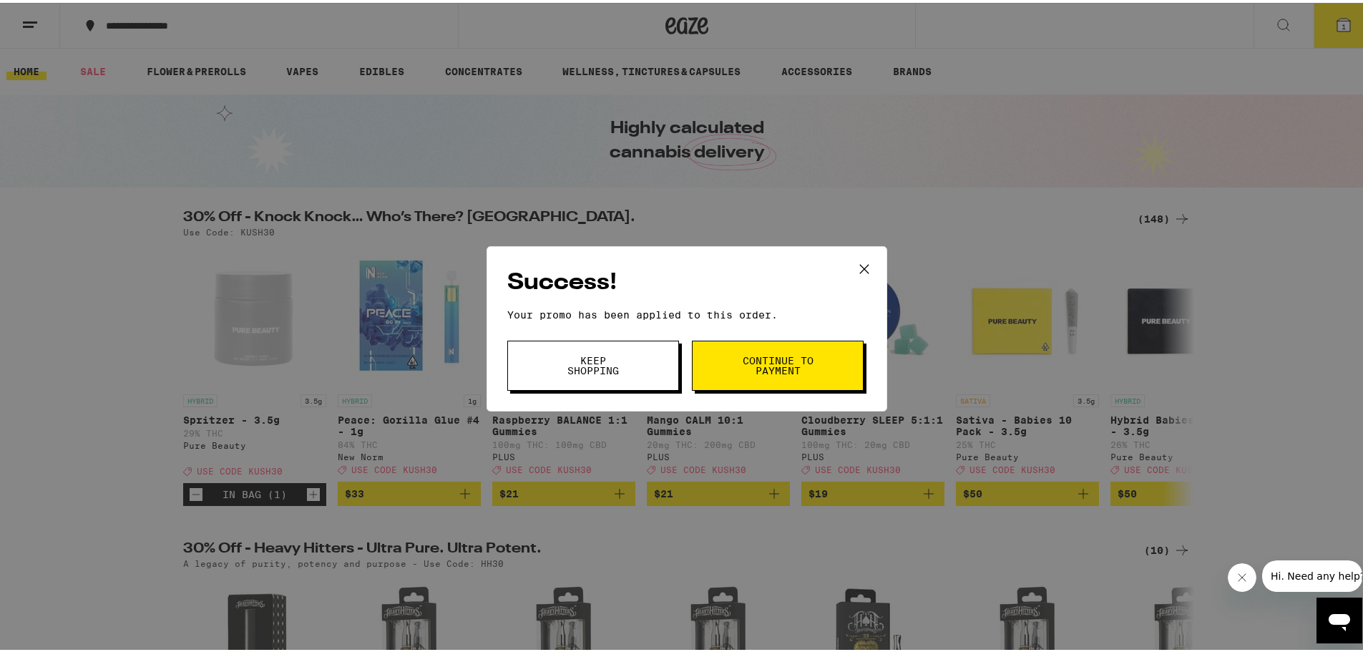
click at [865, 265] on icon at bounding box center [863, 265] width 21 height 21
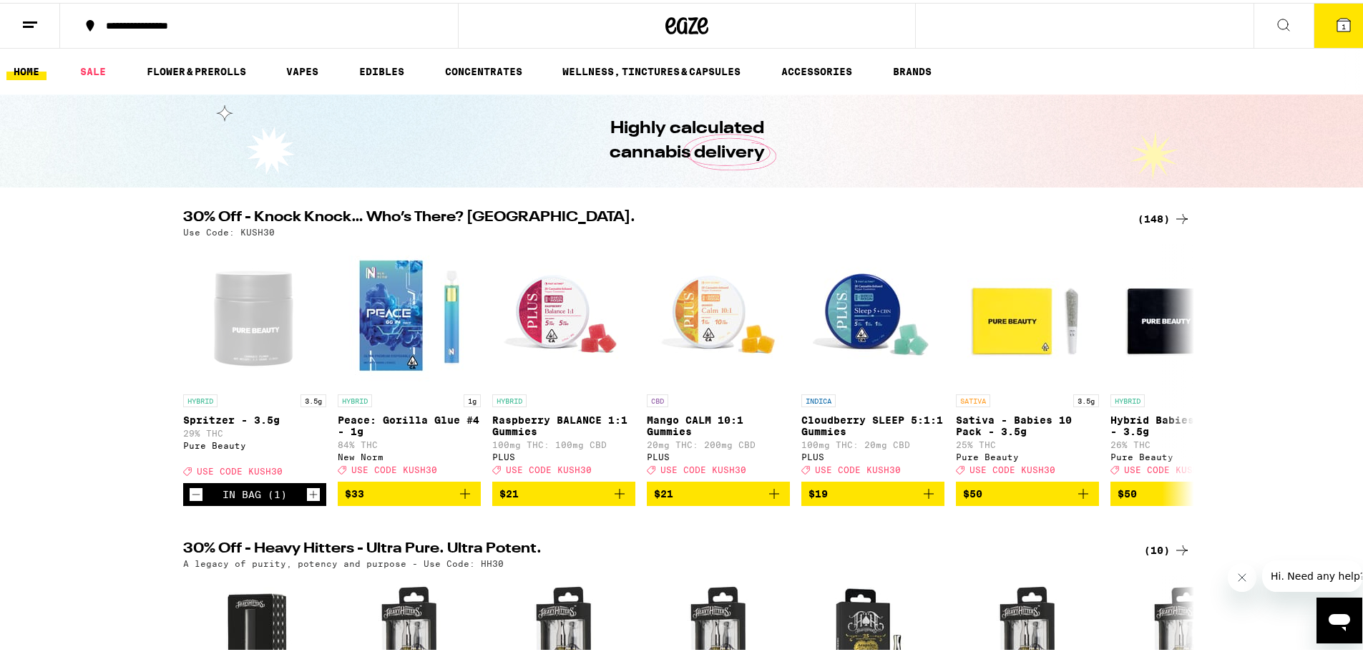
drag, startPoint x: 1172, startPoint y: 200, endPoint x: 1172, endPoint y: 209, distance: 8.6
click at [1173, 219] on icon at bounding box center [1181, 215] width 17 height 17
click at [1173, 213] on icon at bounding box center [1181, 215] width 17 height 17
click at [1149, 212] on div "(148)" at bounding box center [1163, 215] width 53 height 17
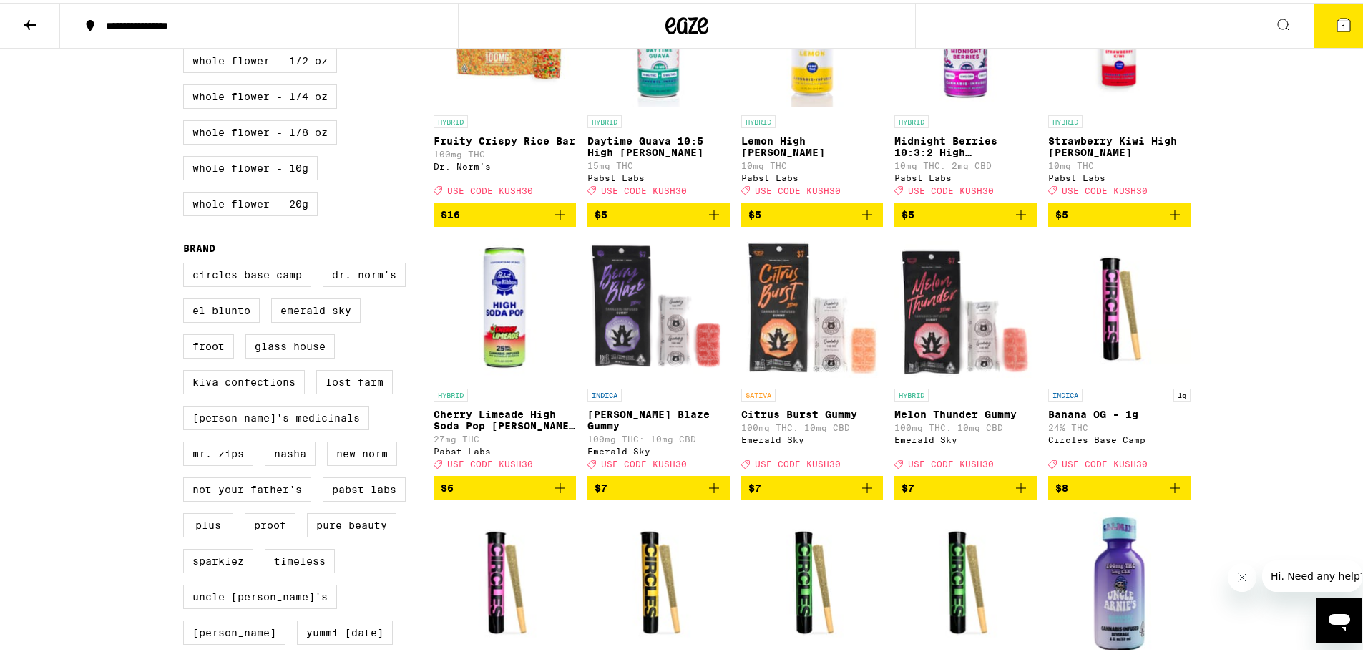
scroll to position [787, 0]
